Goal: Task Accomplishment & Management: Complete application form

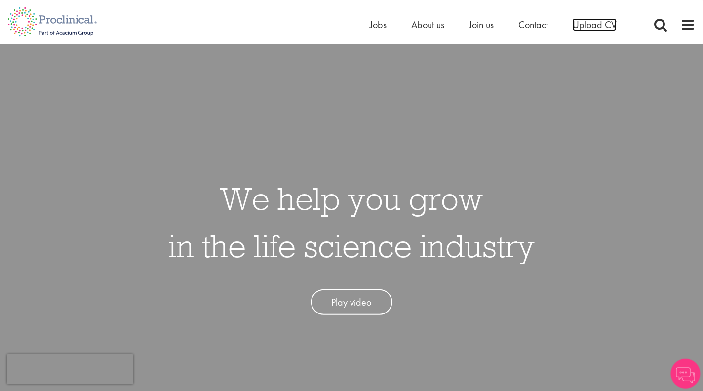
click at [595, 28] on span "Upload CV" at bounding box center [594, 24] width 44 height 13
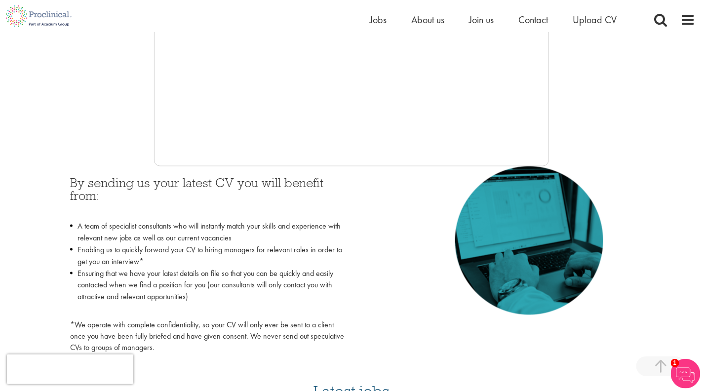
scroll to position [345, 0]
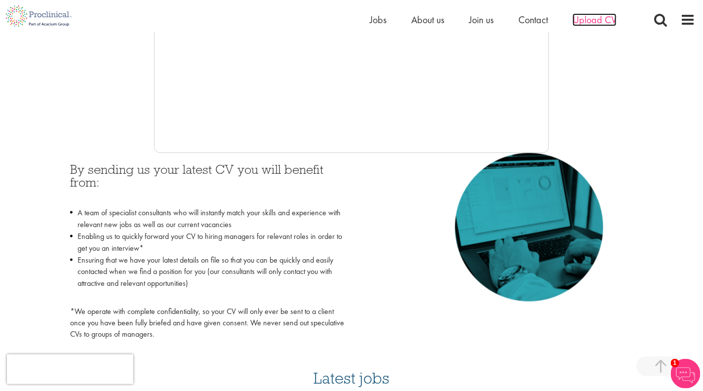
click at [597, 17] on span "Upload CV" at bounding box center [594, 19] width 44 height 13
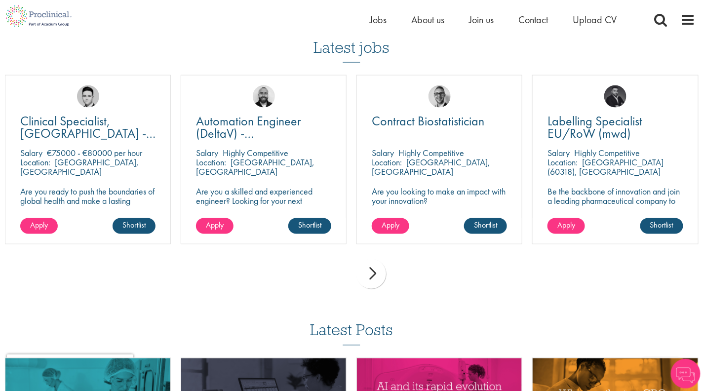
scroll to position [2961, 0]
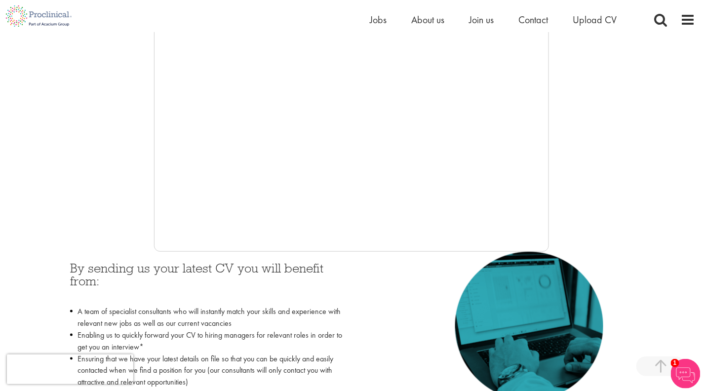
scroll to position [99, 0]
